Goal: Task Accomplishment & Management: Complete application form

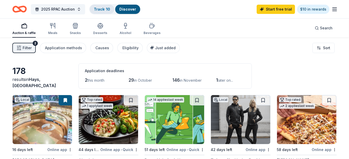
click at [111, 11] on div "Track · 10" at bounding box center [102, 9] width 24 height 9
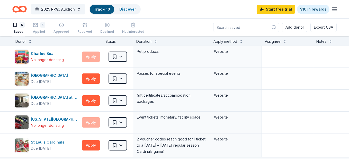
click at [38, 27] on div "5 Applied" at bounding box center [39, 27] width 12 height 11
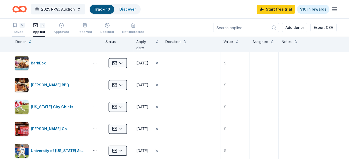
click at [24, 28] on div "5 Saved" at bounding box center [18, 28] width 12 height 11
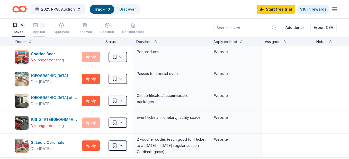
click at [39, 28] on div "5" at bounding box center [39, 25] width 12 height 5
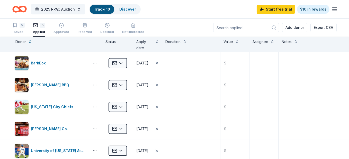
click at [20, 6] on icon "Home" at bounding box center [19, 9] width 14 height 12
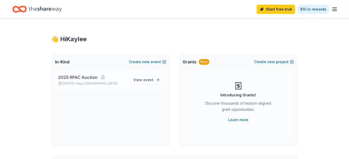
click at [69, 76] on span "2025 RPAC Auction" at bounding box center [77, 77] width 39 height 6
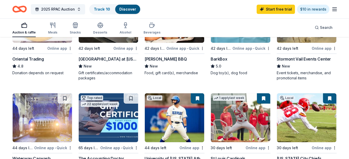
scroll to position [103, 0]
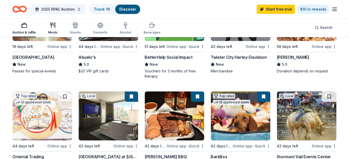
click at [54, 25] on icon "button" at bounding box center [53, 25] width 6 height 6
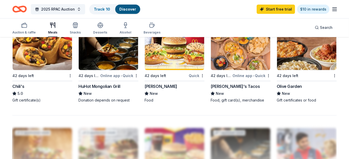
scroll to position [309, 0]
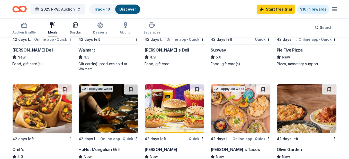
click at [73, 23] on icon "button" at bounding box center [75, 24] width 4 height 2
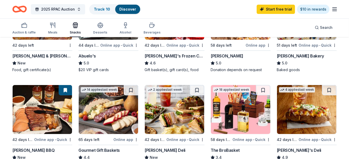
scroll to position [129, 0]
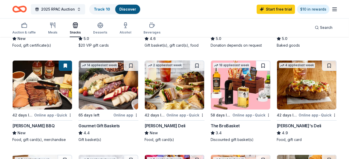
click at [263, 65] on button at bounding box center [263, 65] width 14 height 10
click at [130, 65] on button at bounding box center [131, 65] width 14 height 10
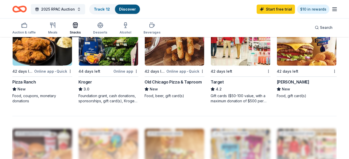
scroll to position [335, 0]
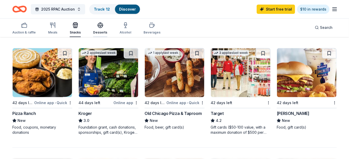
click at [103, 30] on div "Desserts" at bounding box center [100, 28] width 14 height 12
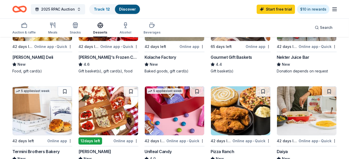
scroll to position [129, 0]
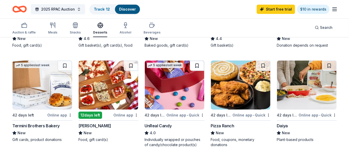
click at [198, 64] on button at bounding box center [197, 65] width 14 height 10
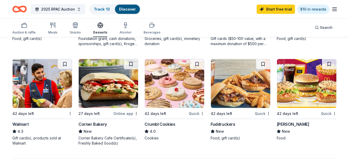
scroll to position [335, 0]
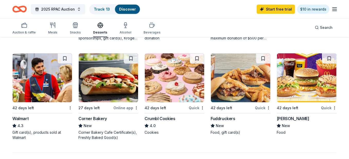
click at [170, 81] on img at bounding box center [174, 77] width 59 height 49
click at [197, 57] on button at bounding box center [197, 58] width 13 height 10
click at [197, 58] on button at bounding box center [197, 58] width 13 height 10
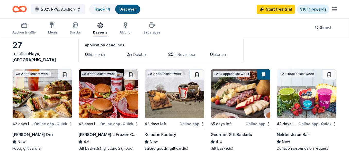
scroll to position [0, 0]
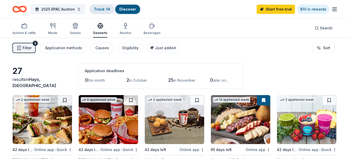
click at [100, 8] on link "Track · 14" at bounding box center [102, 9] width 16 height 4
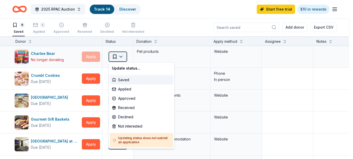
click at [124, 56] on html "2025 RPAC Auction Track · 14 Discover Start free trial $10 in rewards 9 Saved 5…" at bounding box center [176, 79] width 353 height 159
click at [128, 116] on div "Declined" at bounding box center [141, 116] width 63 height 9
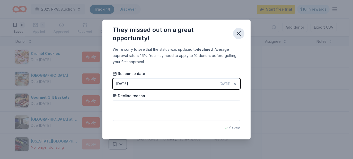
click at [238, 34] on icon "button" at bounding box center [239, 34] width 4 height 4
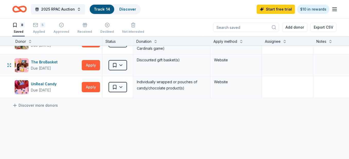
scroll to position [129, 0]
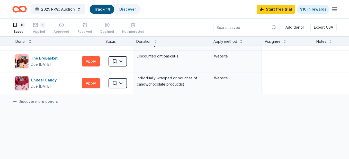
click at [37, 25] on icon "button" at bounding box center [35, 24] width 5 height 5
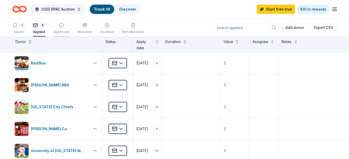
click at [60, 28] on icon "button" at bounding box center [61, 25] width 5 height 5
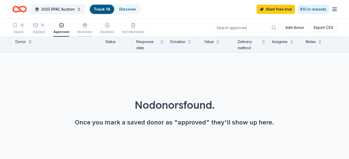
click at [85, 27] on icon "button" at bounding box center [84, 25] width 5 height 5
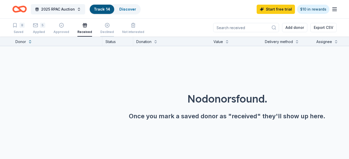
click at [105, 25] on icon "button" at bounding box center [107, 22] width 5 height 5
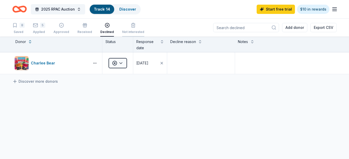
click at [132, 27] on icon "button" at bounding box center [133, 25] width 5 height 5
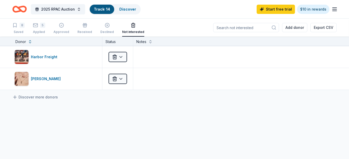
click at [21, 9] on icon "Home" at bounding box center [19, 9] width 14 height 12
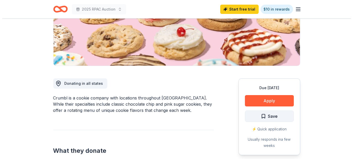
scroll to position [103, 0]
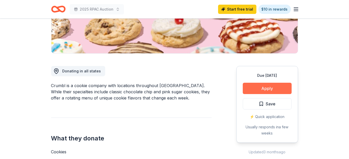
click at [264, 91] on button "Apply" at bounding box center [267, 88] width 49 height 11
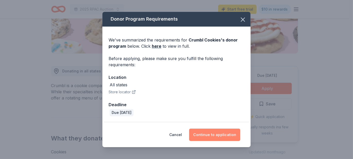
click at [223, 134] on button "Continue to application" at bounding box center [214, 134] width 51 height 12
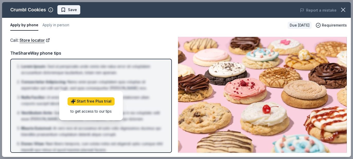
click at [62, 10] on span "Save" at bounding box center [69, 10] width 16 height 6
click at [57, 24] on button "Apply in person" at bounding box center [55, 25] width 27 height 11
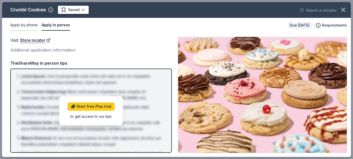
click at [22, 26] on button "Apply by phone" at bounding box center [23, 25] width 27 height 11
